Goal: Information Seeking & Learning: Learn about a topic

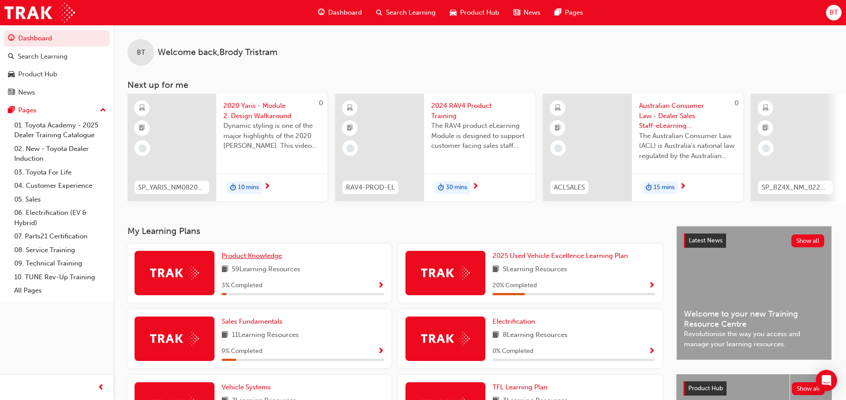
click at [253, 261] on link "Product Knowledge" at bounding box center [254, 256] width 64 height 10
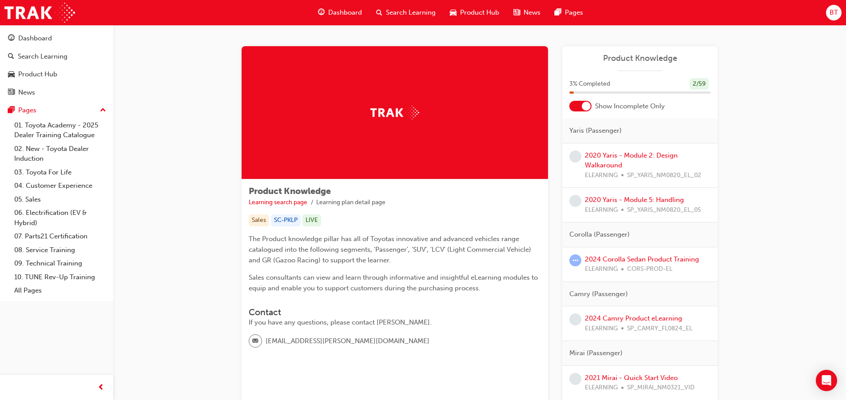
scroll to position [44, 0]
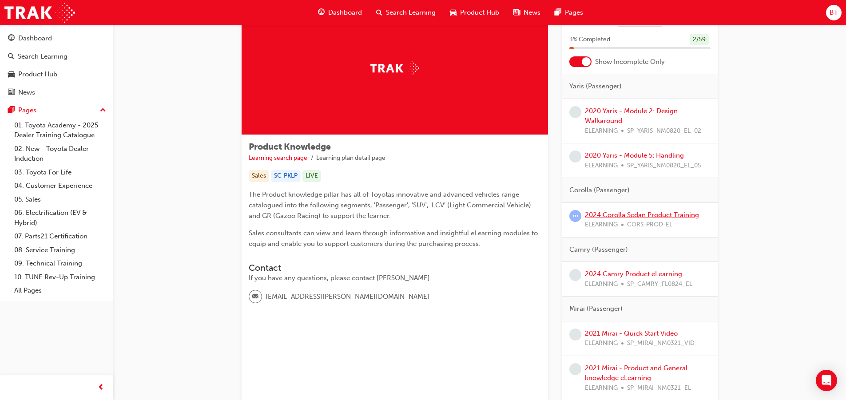
click at [627, 217] on link "2024 Corolla Sedan Product Training" at bounding box center [642, 215] width 114 height 8
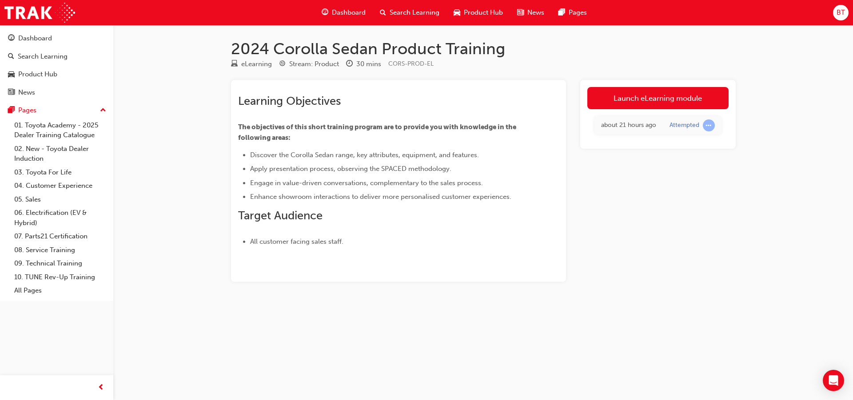
drag, startPoint x: 314, startPoint y: 195, endPoint x: 310, endPoint y: 187, distance: 8.9
click at [310, 187] on li "Engage in value-driven conversations, complementary to the sales process." at bounding box center [388, 183] width 277 height 11
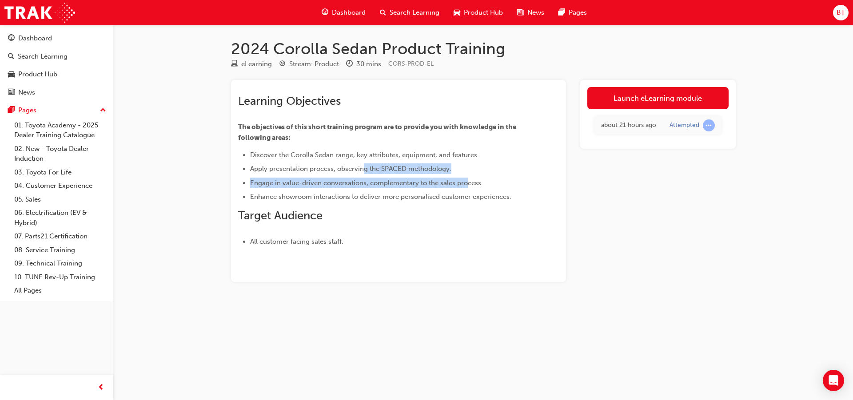
drag, startPoint x: 468, startPoint y: 178, endPoint x: 364, endPoint y: 168, distance: 104.8
click at [364, 168] on ul "Discover the Corolla Sedan range, key attributes, equipment, and features. Appl…" at bounding box center [382, 176] width 289 height 53
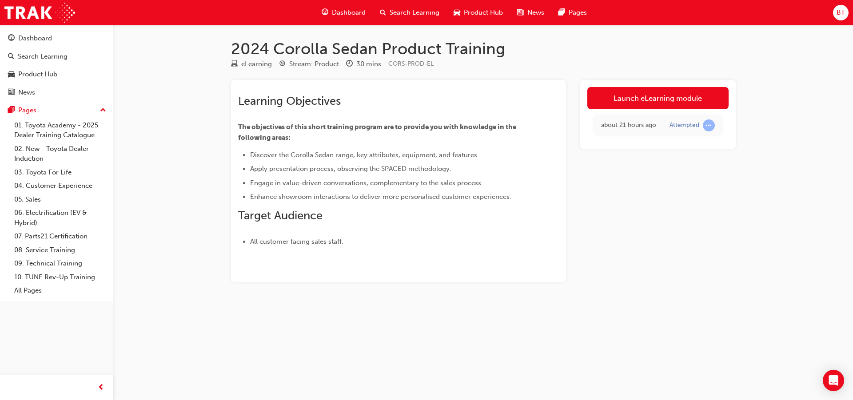
click at [347, 164] on li "Apply presentation process, observing the SPACED methodology." at bounding box center [388, 168] width 277 height 11
click at [623, 92] on link "Launch eLearning module" at bounding box center [657, 98] width 141 height 22
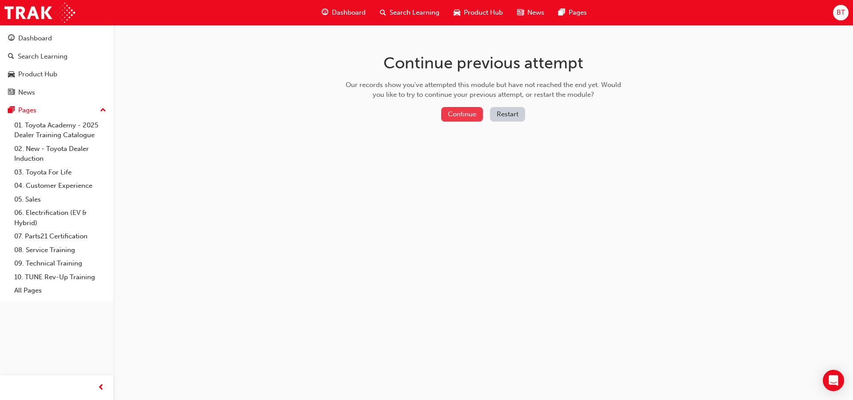
click at [472, 116] on button "Continue" at bounding box center [462, 114] width 42 height 15
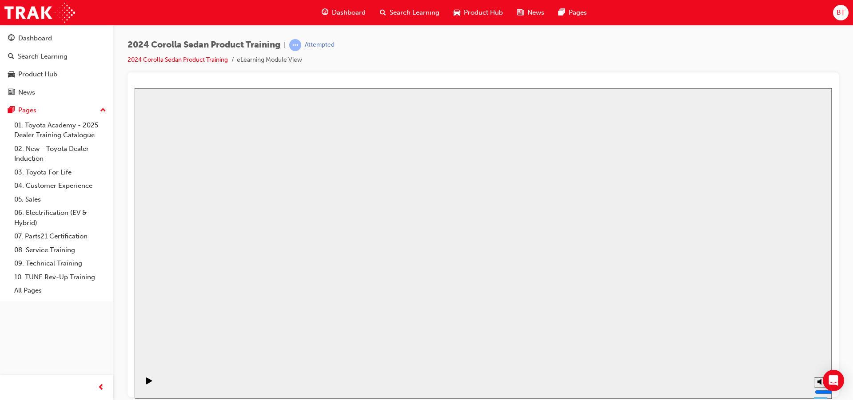
click at [345, 11] on span "Dashboard" at bounding box center [349, 13] width 34 height 10
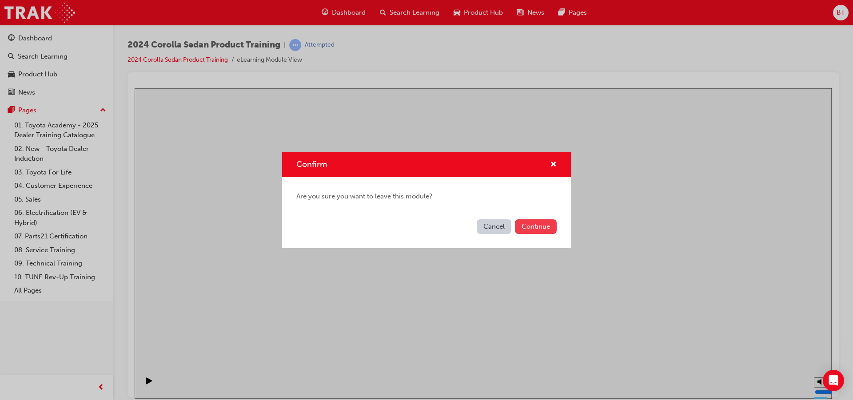
click at [535, 228] on button "Continue" at bounding box center [536, 226] width 42 height 15
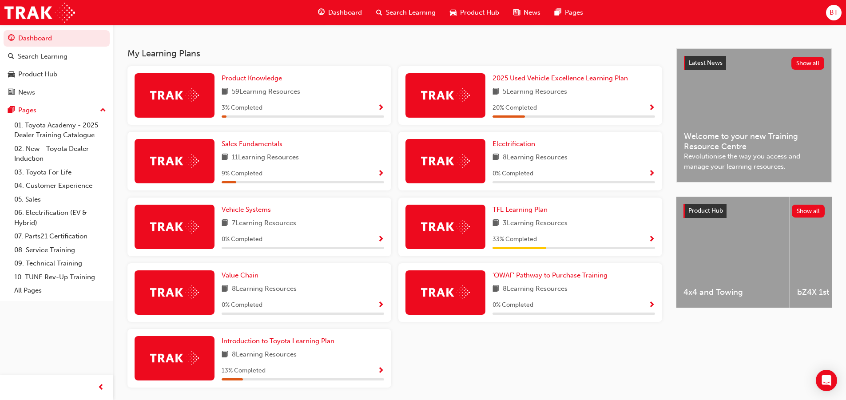
scroll to position [133, 0]
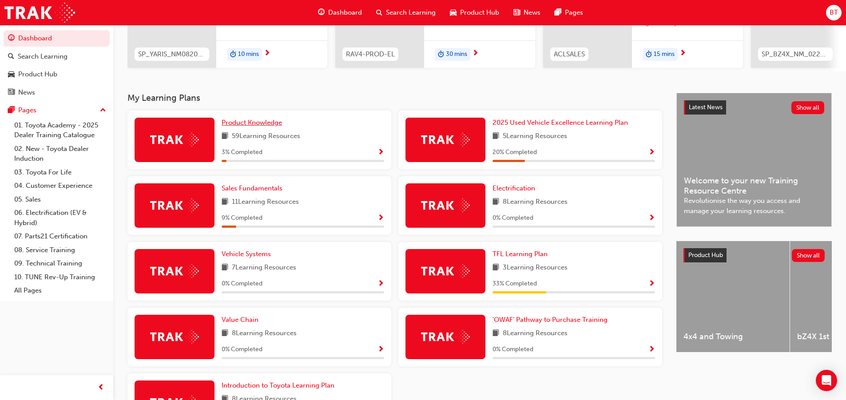
click at [240, 127] on span "Product Knowledge" at bounding box center [252, 123] width 60 height 8
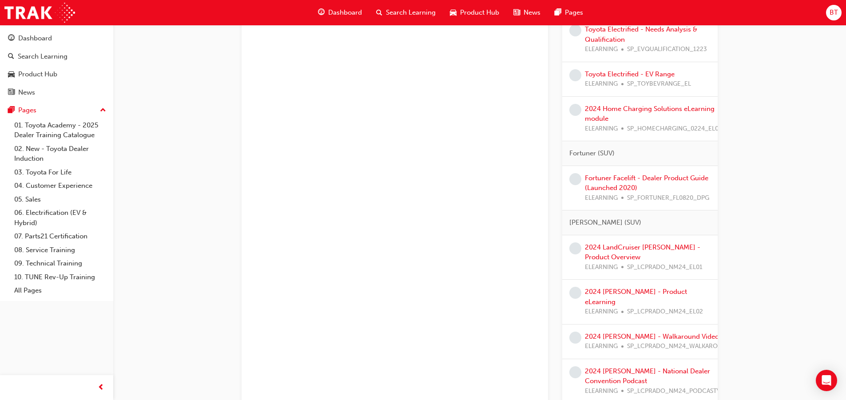
scroll to position [1027, 0]
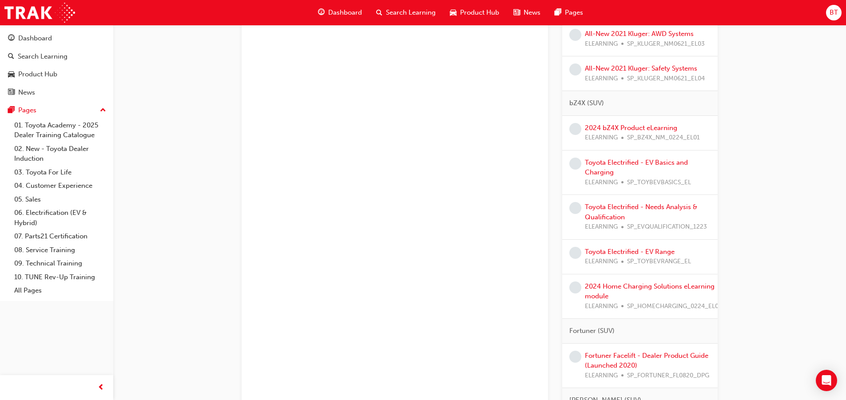
click at [333, 19] on div "Dashboard" at bounding box center [340, 13] width 58 height 18
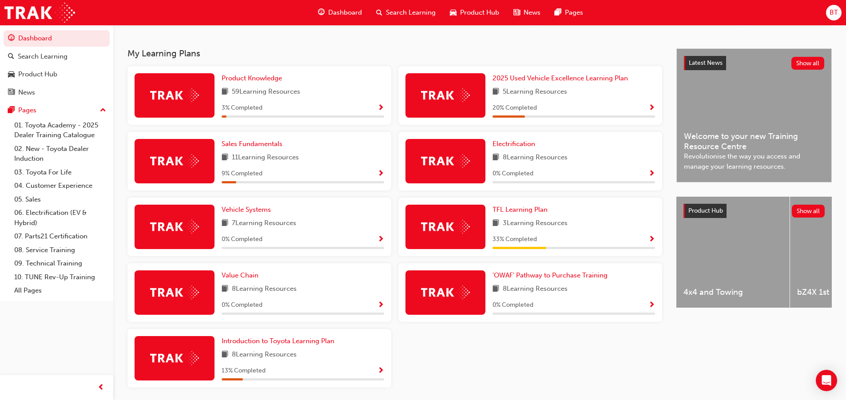
scroll to position [133, 0]
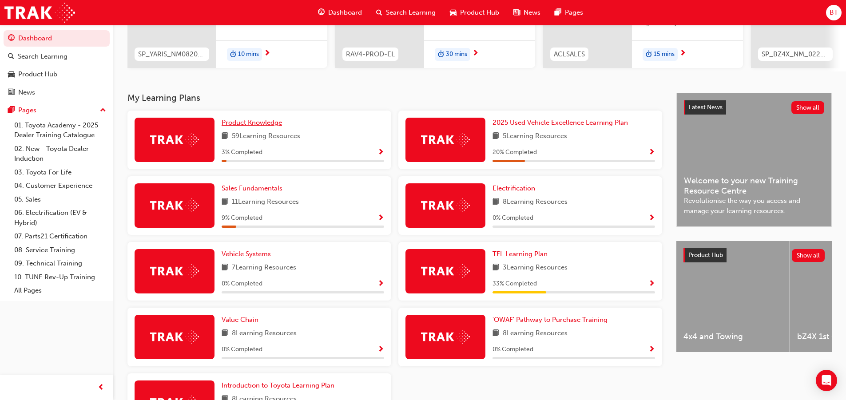
click at [262, 127] on span "Product Knowledge" at bounding box center [252, 123] width 60 height 8
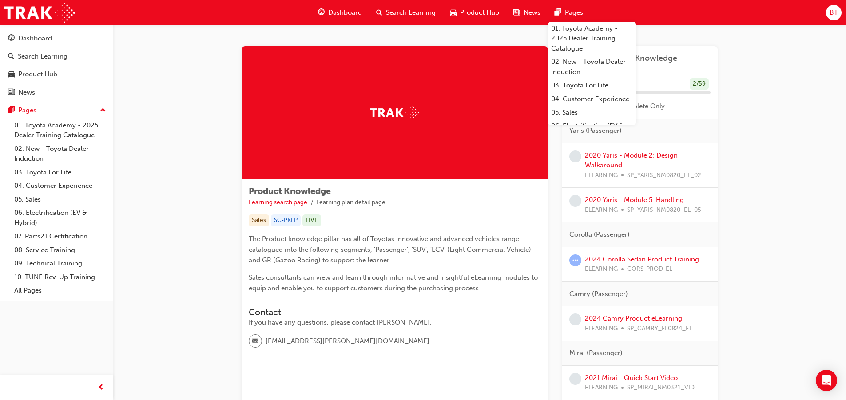
click at [656, 127] on div "Yaris (Passenger)" at bounding box center [639, 131] width 155 height 25
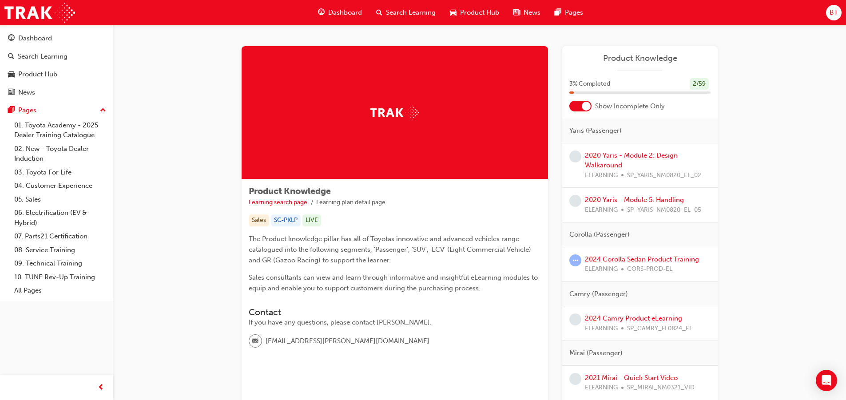
click at [357, 8] on span "Dashboard" at bounding box center [345, 13] width 34 height 10
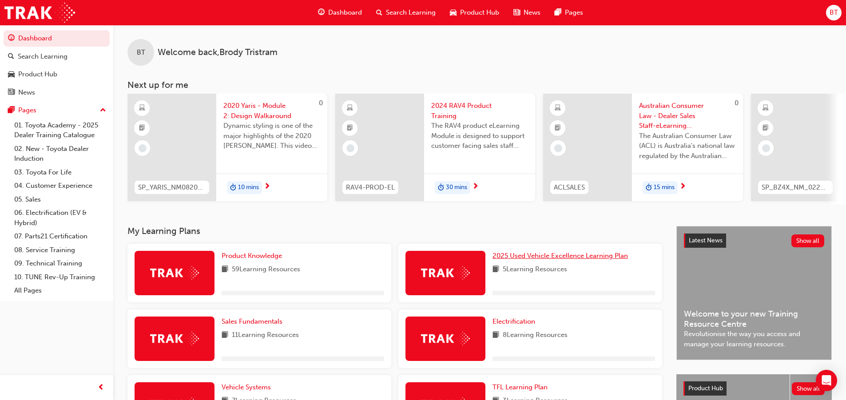
click at [505, 260] on span "2025 Used Vehicle Excellence Learning Plan" at bounding box center [559, 256] width 135 height 8
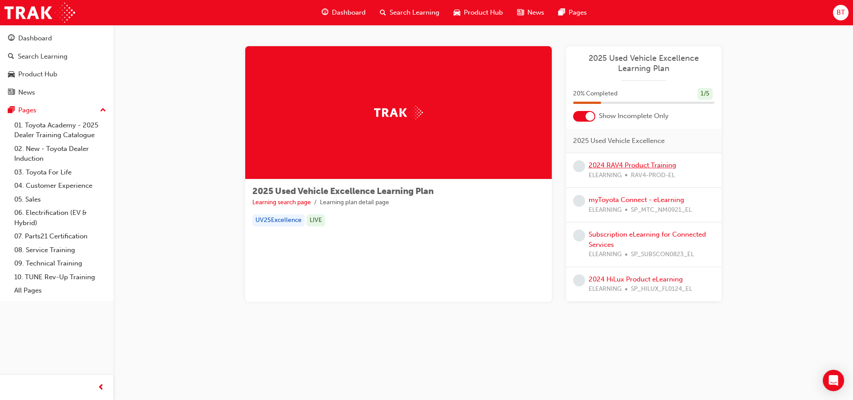
click at [611, 167] on link "2024 RAV4 Product Training" at bounding box center [631, 165] width 87 height 8
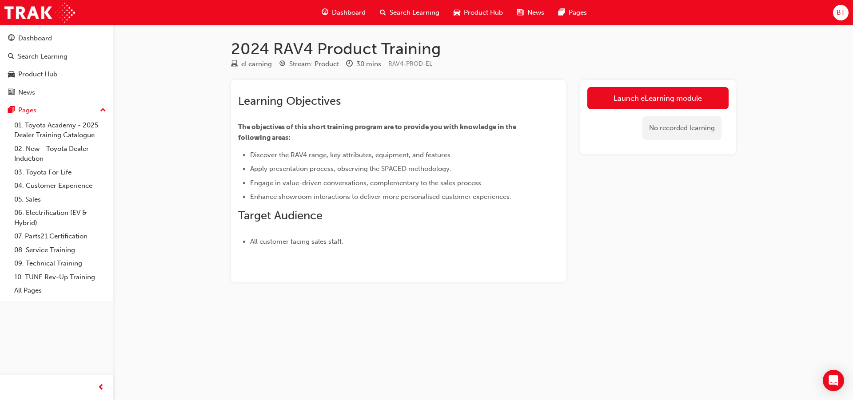
click at [355, 19] on div "Dashboard" at bounding box center [343, 13] width 58 height 18
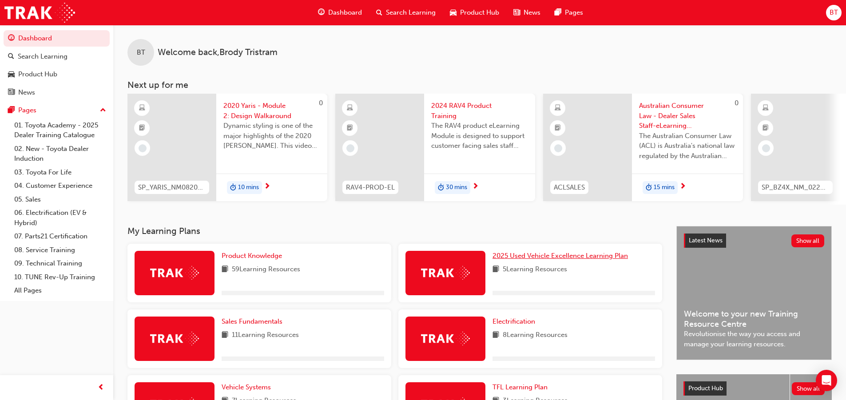
click at [525, 259] on span "2025 Used Vehicle Excellence Learning Plan" at bounding box center [559, 256] width 135 height 8
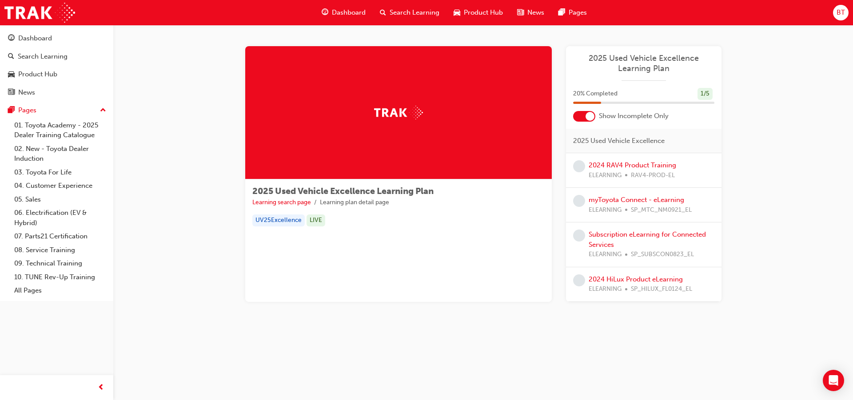
click at [593, 119] on div at bounding box center [589, 116] width 9 height 9
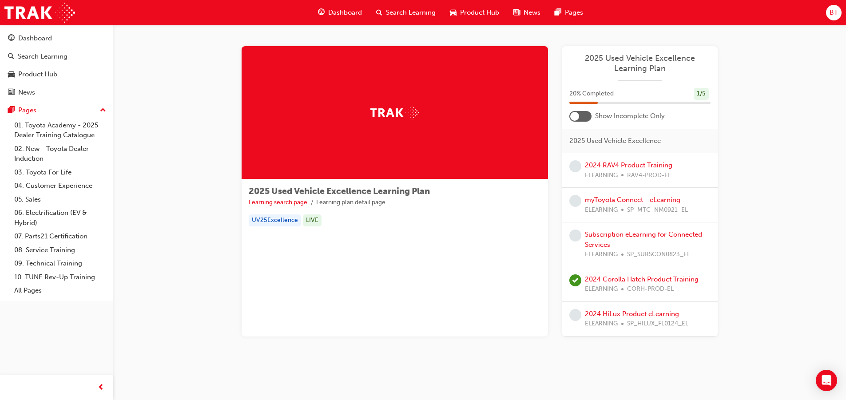
click at [585, 117] on div at bounding box center [580, 116] width 22 height 11
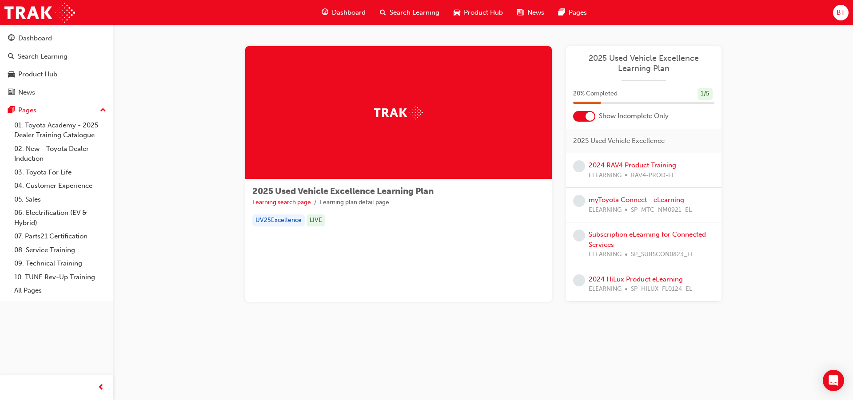
click at [585, 117] on div at bounding box center [589, 116] width 9 height 9
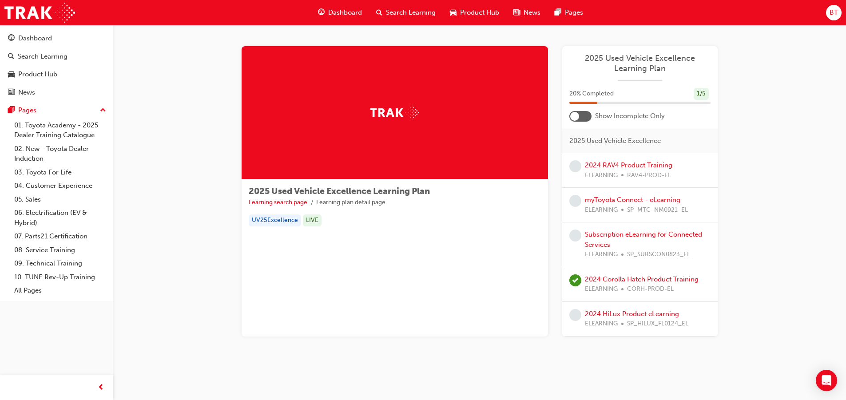
click at [585, 117] on div at bounding box center [580, 116] width 22 height 11
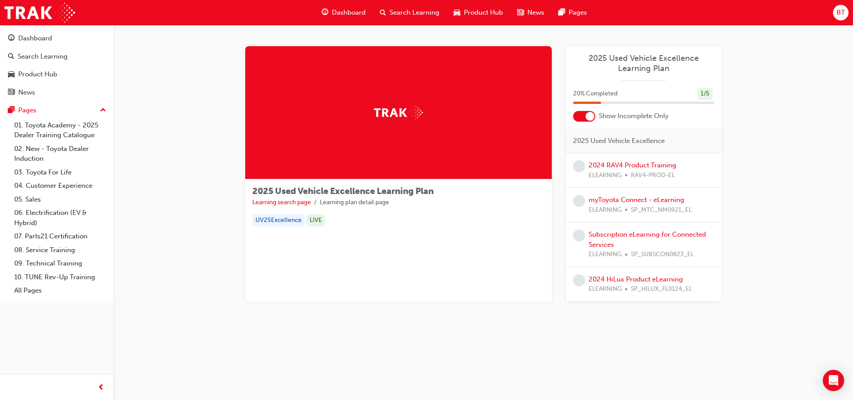
click at [343, 16] on span "Dashboard" at bounding box center [349, 13] width 34 height 10
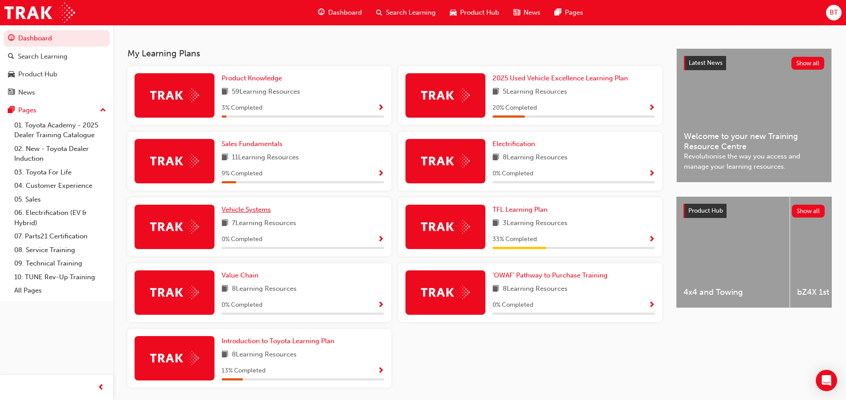
scroll to position [212, 0]
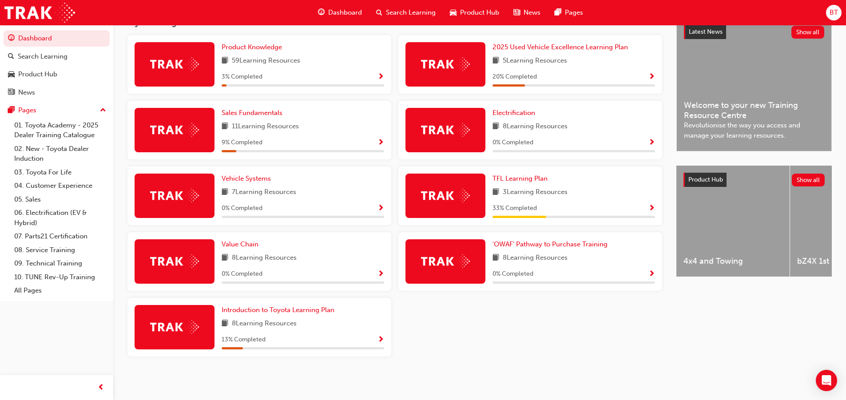
click at [243, 217] on div at bounding box center [303, 217] width 163 height 2
click at [236, 180] on span "Vehicle Systems" at bounding box center [246, 179] width 49 height 8
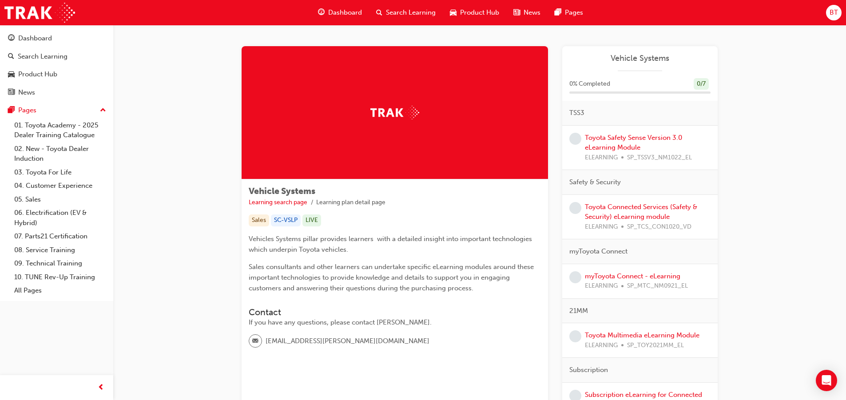
click at [333, 9] on span "Dashboard" at bounding box center [345, 13] width 34 height 10
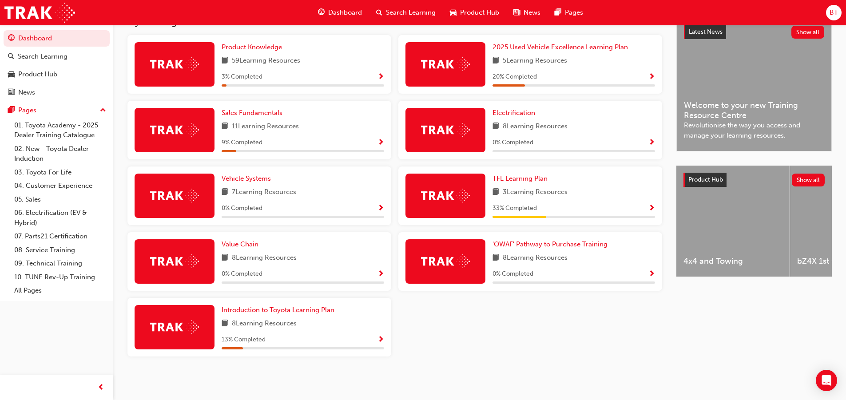
scroll to position [168, 0]
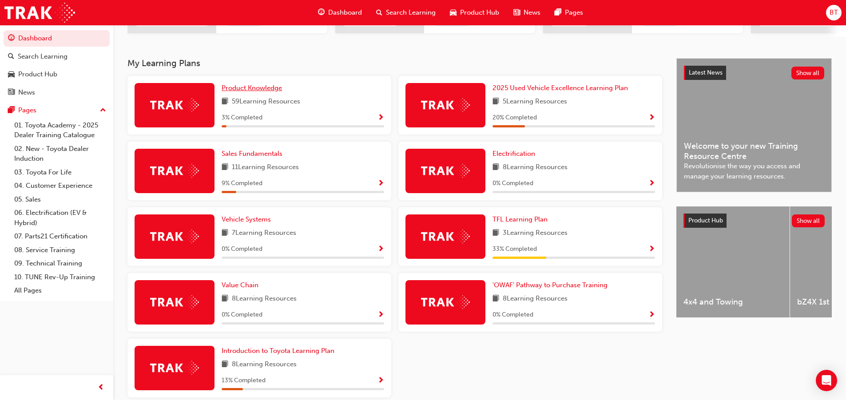
click at [249, 92] on span "Product Knowledge" at bounding box center [252, 88] width 60 height 8
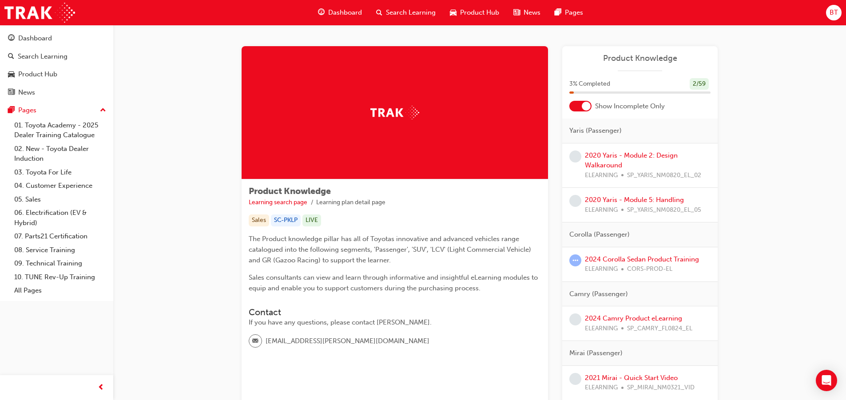
click at [345, 18] on div "Dashboard" at bounding box center [340, 13] width 58 height 18
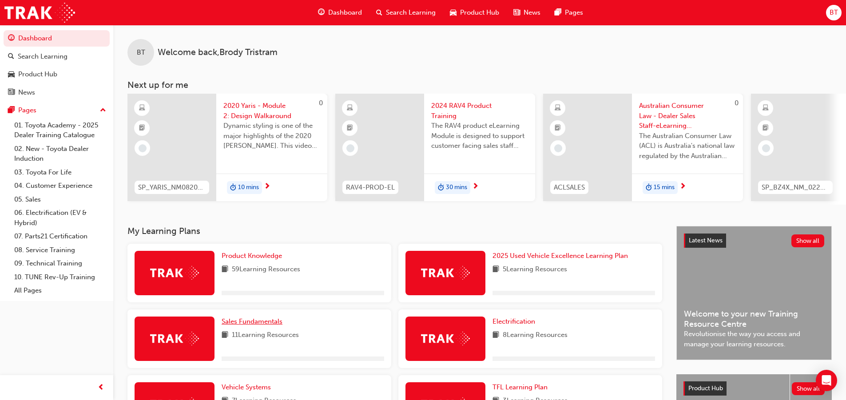
click at [234, 326] on span "Sales Fundamentals" at bounding box center [252, 322] width 61 height 8
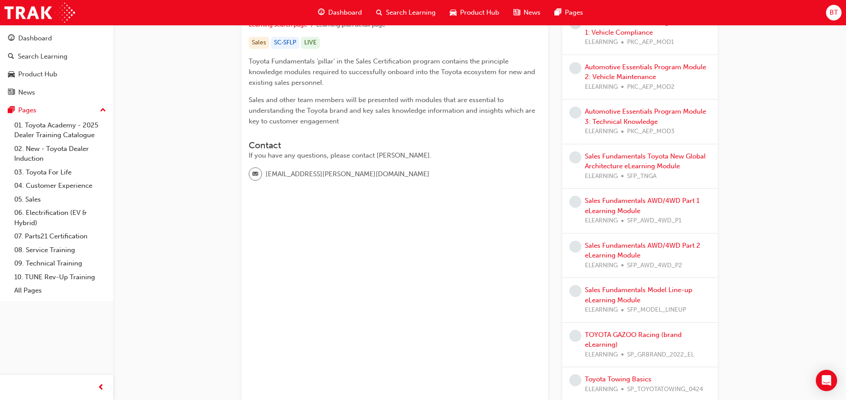
scroll to position [222, 0]
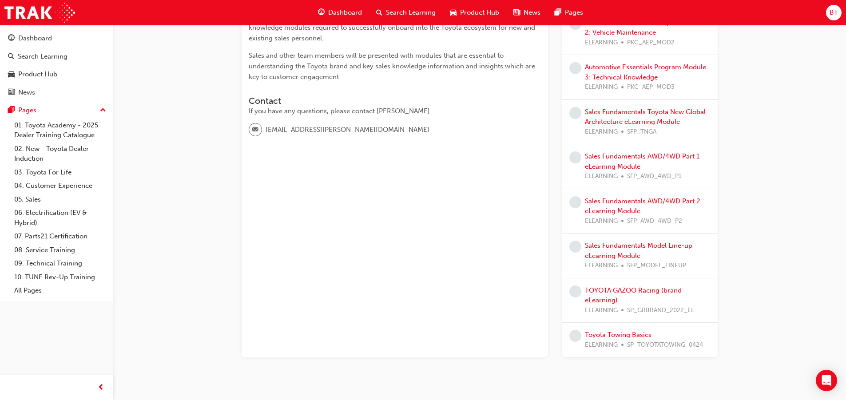
click at [356, 9] on span "Dashboard" at bounding box center [345, 13] width 34 height 10
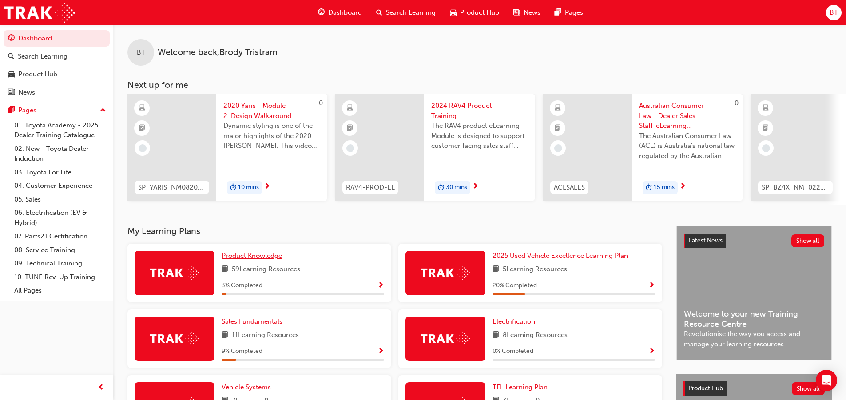
click at [258, 257] on span "Product Knowledge" at bounding box center [252, 256] width 60 height 8
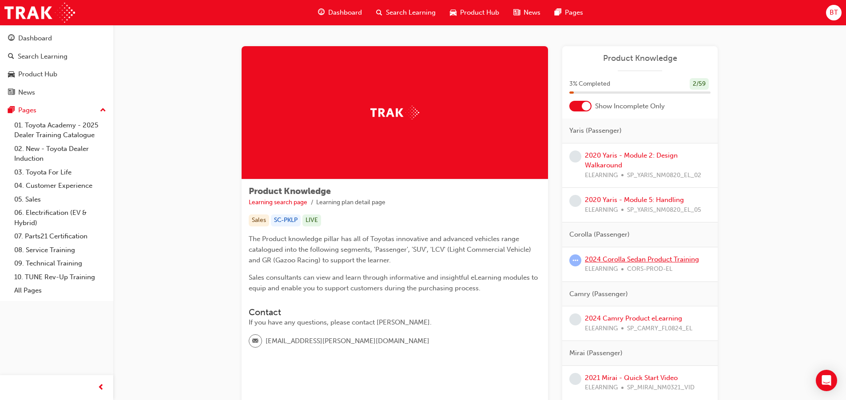
click at [607, 259] on link "2024 Corolla Sedan Product Training" at bounding box center [642, 259] width 114 height 8
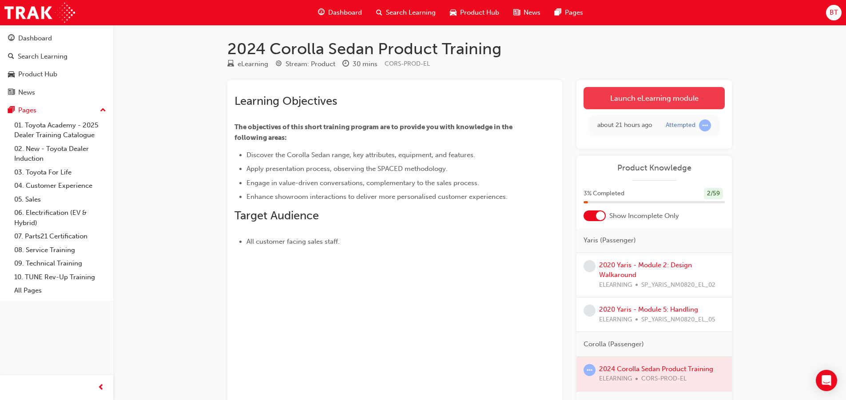
click at [651, 98] on link "Launch eLearning module" at bounding box center [654, 98] width 141 height 22
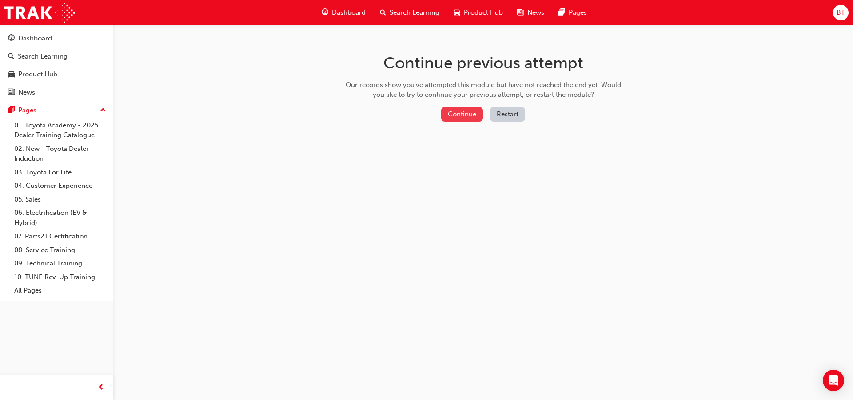
click at [462, 111] on button "Continue" at bounding box center [462, 114] width 42 height 15
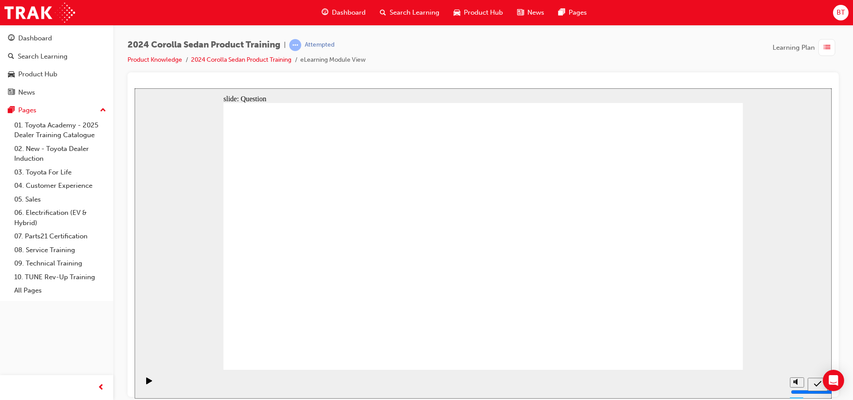
radio input "true"
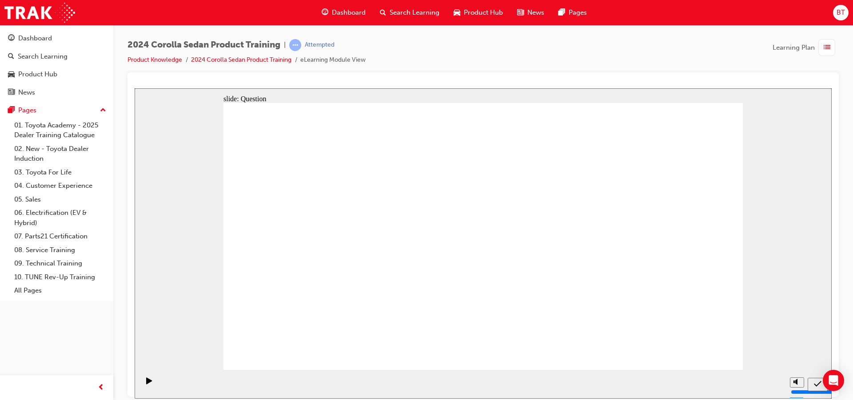
radio input "true"
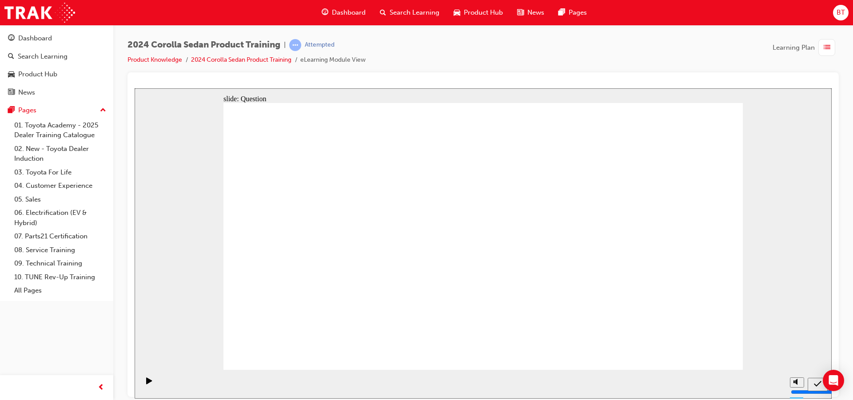
radio input "true"
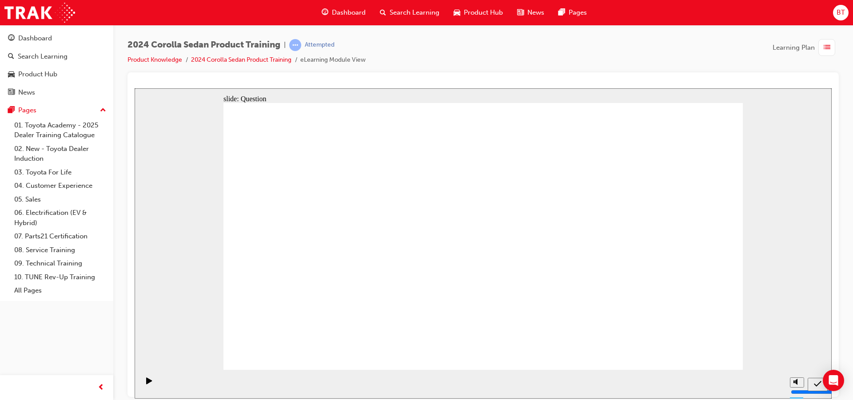
radio input "true"
drag, startPoint x: 322, startPoint y: 219, endPoint x: 586, endPoint y: 303, distance: 277.1
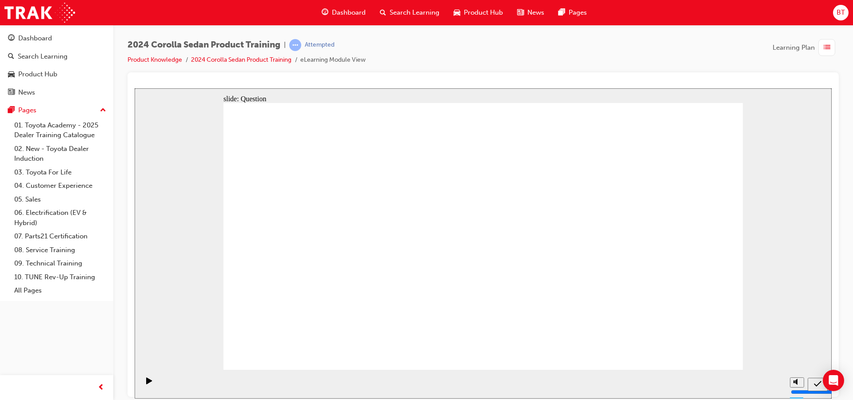
drag, startPoint x: 449, startPoint y: 230, endPoint x: 538, endPoint y: 310, distance: 119.5
drag, startPoint x: 536, startPoint y: 233, endPoint x: 363, endPoint y: 312, distance: 190.6
drag, startPoint x: 621, startPoint y: 216, endPoint x: 446, endPoint y: 296, distance: 192.4
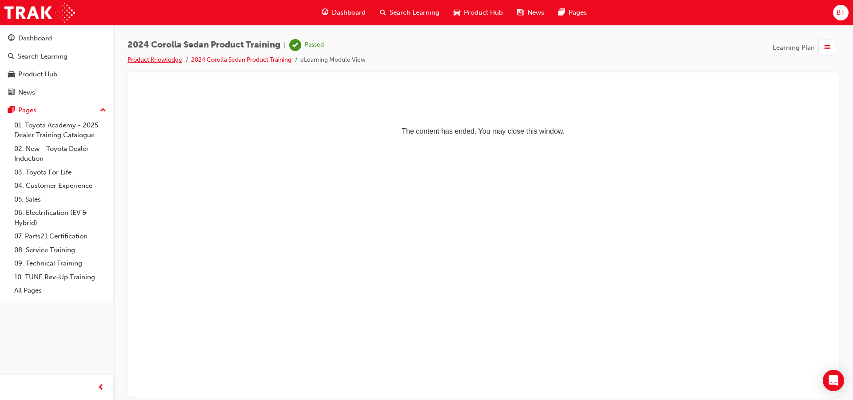
click at [162, 63] on link "Product Knowledge" at bounding box center [154, 60] width 55 height 8
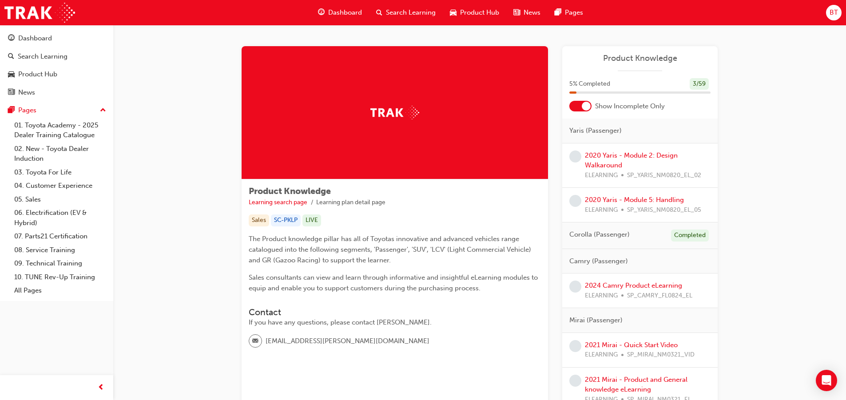
scroll to position [44, 0]
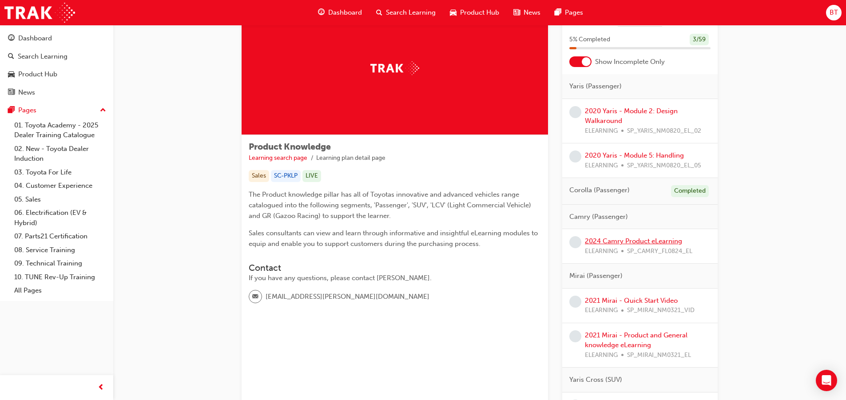
click at [623, 242] on link "2024 Camry Product eLearning" at bounding box center [633, 241] width 97 height 8
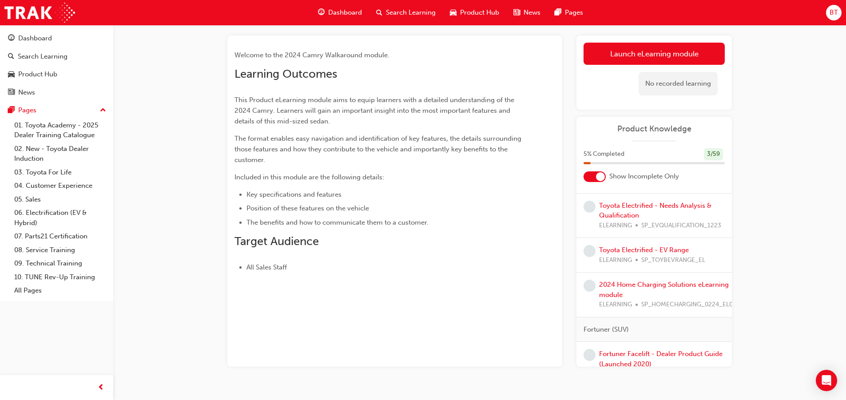
scroll to position [1110, 0]
